Goal: Information Seeking & Learning: Find specific fact

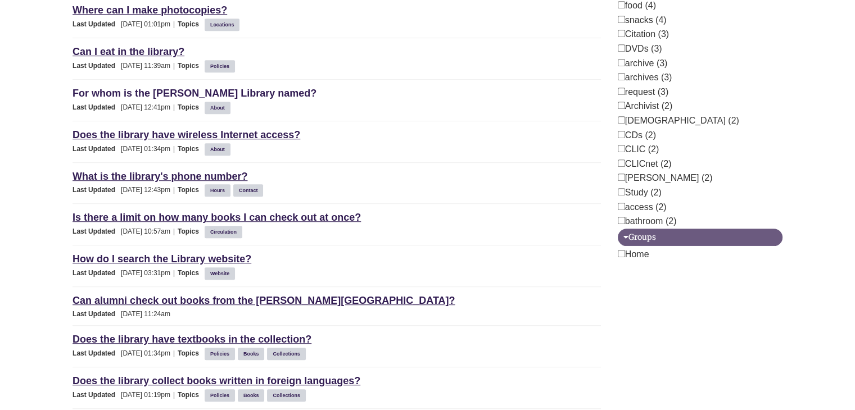
scroll to position [619, 0]
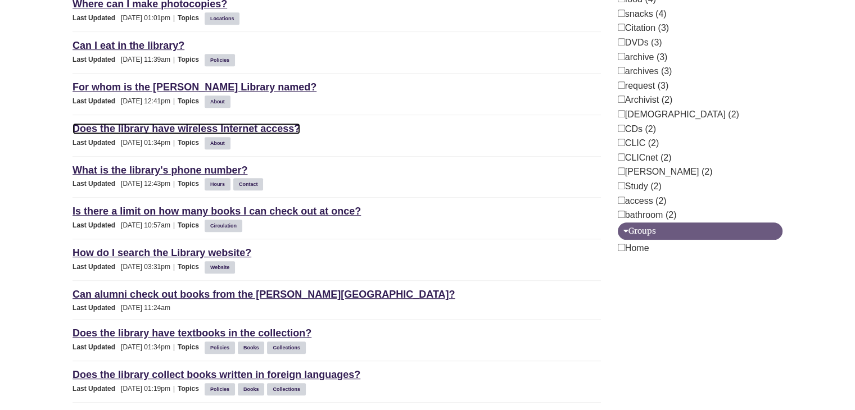
click at [205, 123] on link "Does the library have wireless Internet access?" at bounding box center [186, 128] width 228 height 11
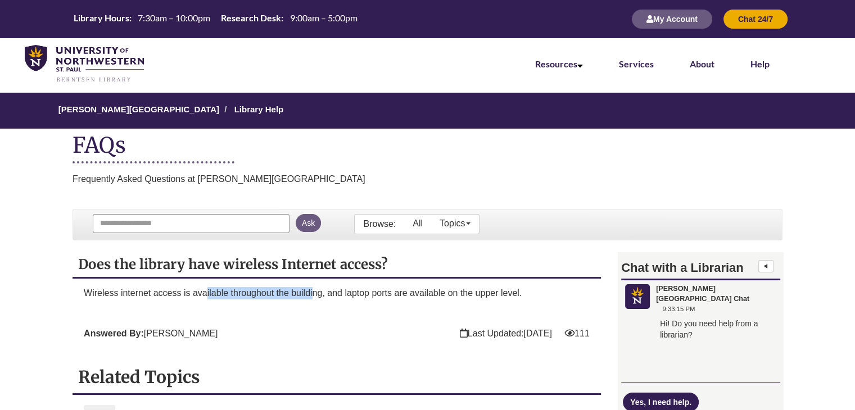
drag, startPoint x: 207, startPoint y: 293, endPoint x: 314, endPoint y: 294, distance: 106.8
click at [314, 294] on span "Wireless internet access is available throughout the building, and laptop ports…" at bounding box center [303, 293] width 438 height 10
drag, startPoint x: 410, startPoint y: 288, endPoint x: 448, endPoint y: 288, distance: 38.2
click at [448, 288] on span "Wireless internet access is available throughout the building, and laptop ports…" at bounding box center [303, 293] width 438 height 10
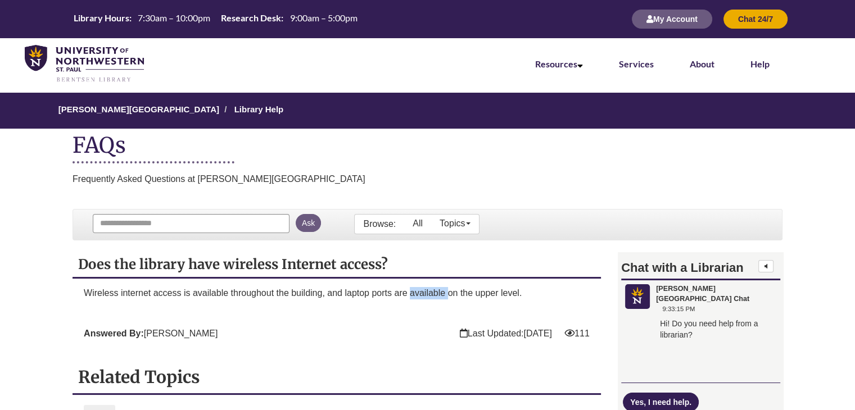
click at [448, 288] on span "Wireless internet access is available throughout the building, and laptop ports…" at bounding box center [303, 293] width 438 height 10
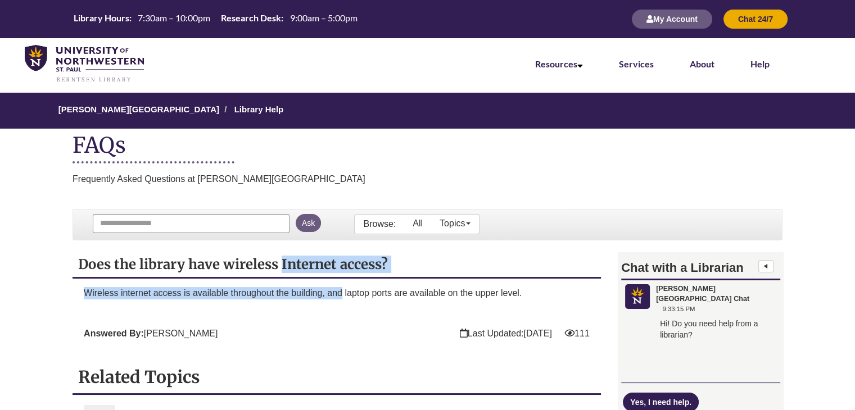
drag, startPoint x: 342, startPoint y: 284, endPoint x: 282, endPoint y: 261, distance: 64.2
click at [282, 261] on div "Does the library have wireless Internet access? Wireless internet access is ava…" at bounding box center [336, 300] width 528 height 97
click at [282, 261] on span "Does the library have wireless Internet access?" at bounding box center [233, 264] width 310 height 17
drag, startPoint x: 282, startPoint y: 261, endPoint x: 342, endPoint y: 285, distance: 64.3
click at [342, 285] on div "Does the library have wireless Internet access? Wireless internet access is ava…" at bounding box center [336, 300] width 528 height 97
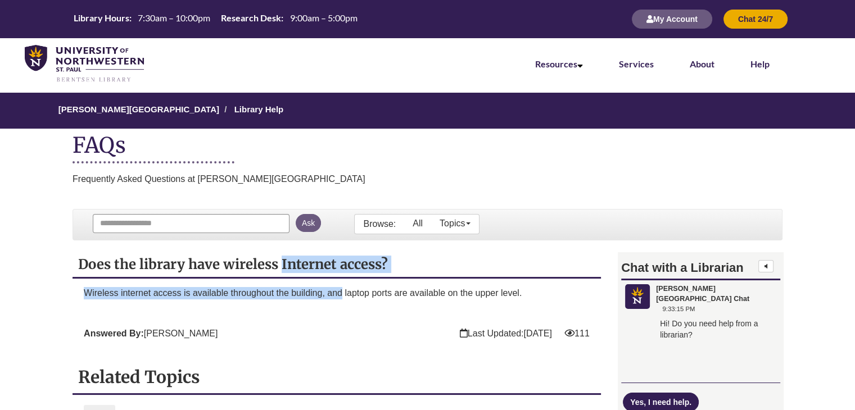
click at [342, 287] on p "Wireless internet access is available throughout the building, and laptop ports…" at bounding box center [337, 293] width 506 height 12
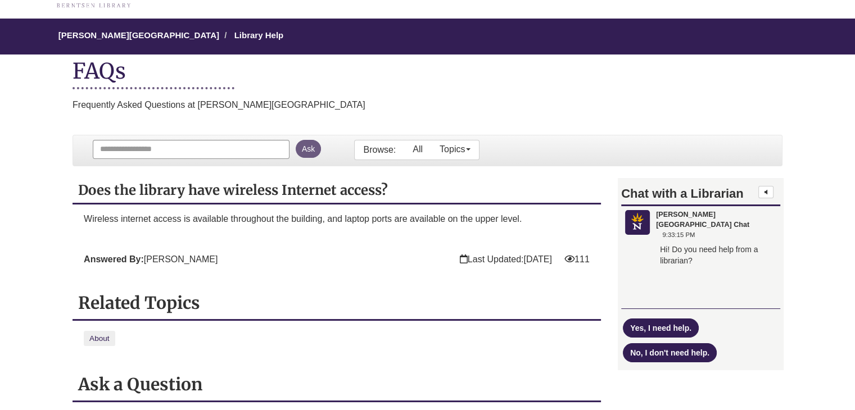
scroll to position [42, 0]
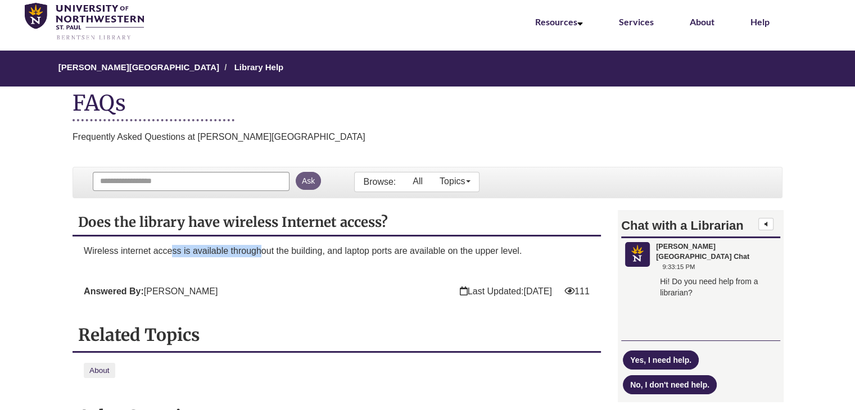
drag, startPoint x: 171, startPoint y: 243, endPoint x: 261, endPoint y: 254, distance: 90.5
click at [261, 254] on p "Wireless internet access is available throughout the building, and laptop ports…" at bounding box center [337, 251] width 506 height 12
click at [261, 254] on span "Wireless internet access is available throughout the building, and laptop ports…" at bounding box center [303, 251] width 438 height 10
click at [302, 249] on span "Wireless internet access is available throughout the building, and laptop ports…" at bounding box center [303, 251] width 438 height 10
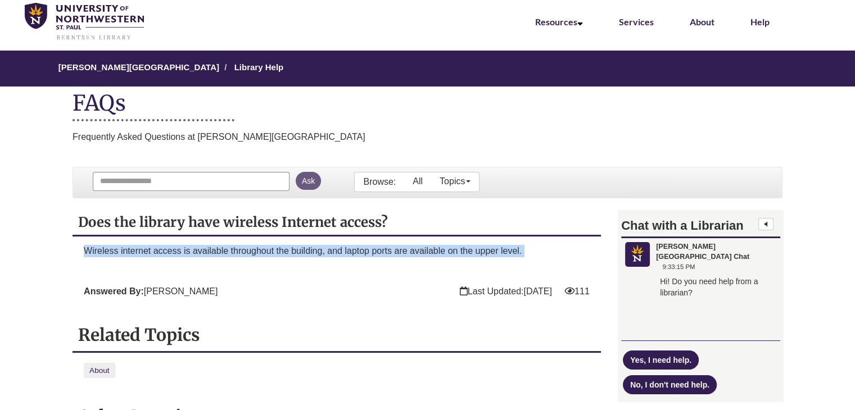
click at [302, 249] on span "Wireless internet access is available throughout the building, and laptop ports…" at bounding box center [303, 251] width 438 height 10
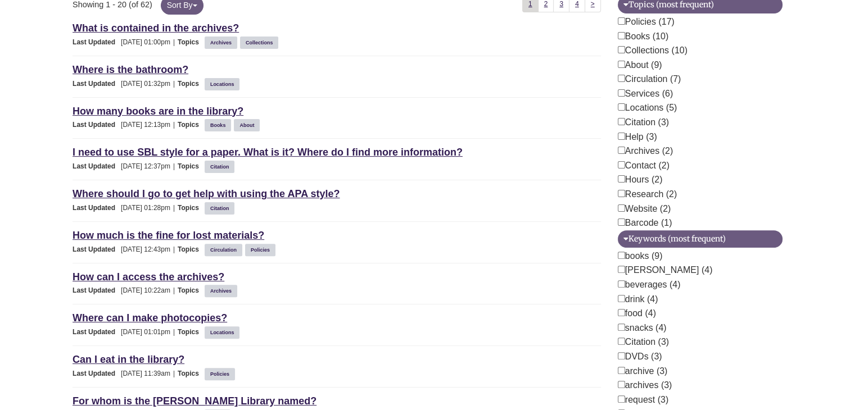
scroll to position [283, 0]
